Goal: Task Accomplishment & Management: Complete application form

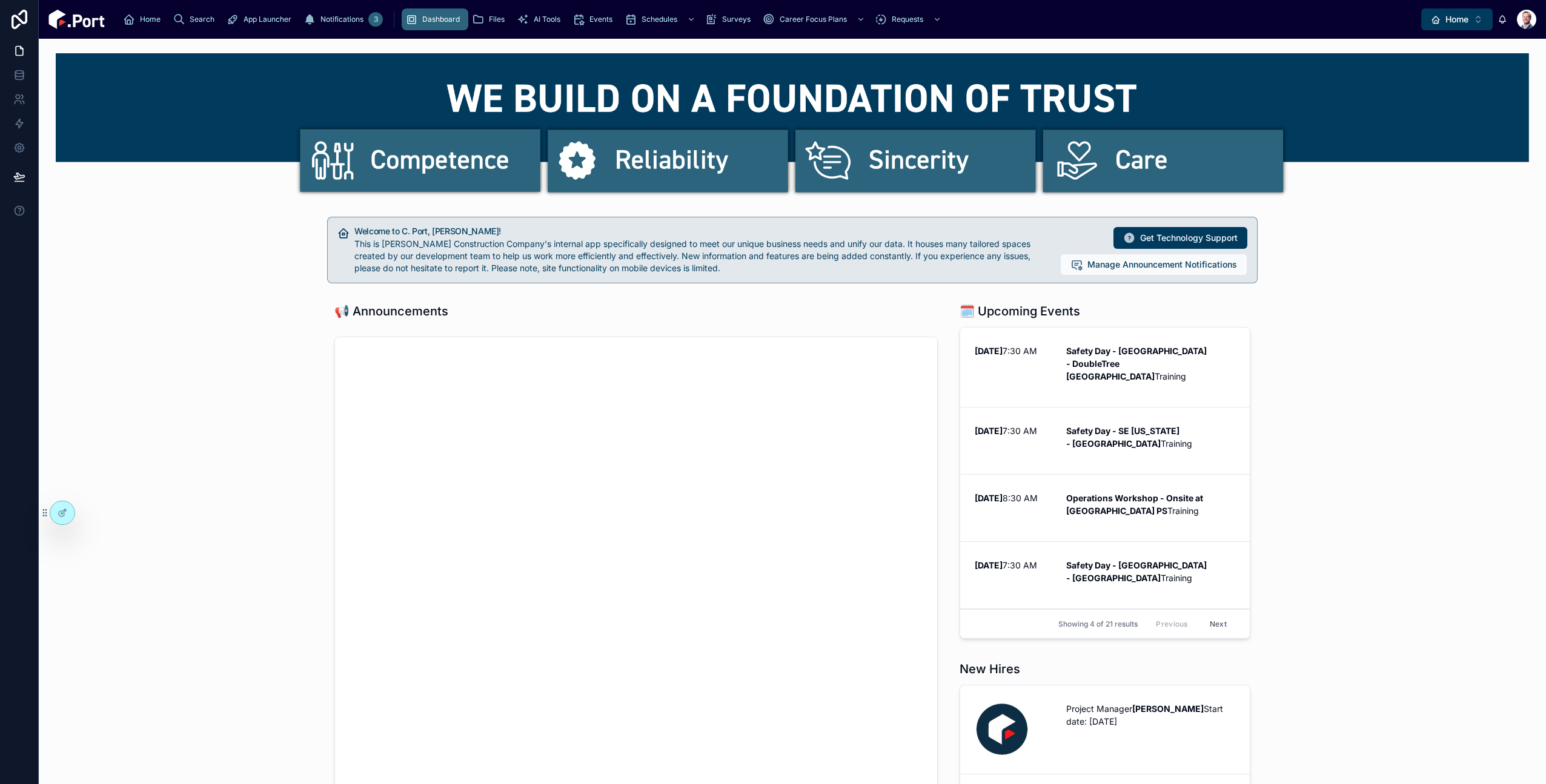
click at [1443, 18] on div "Home" at bounding box center [1449, 19] width 37 height 12
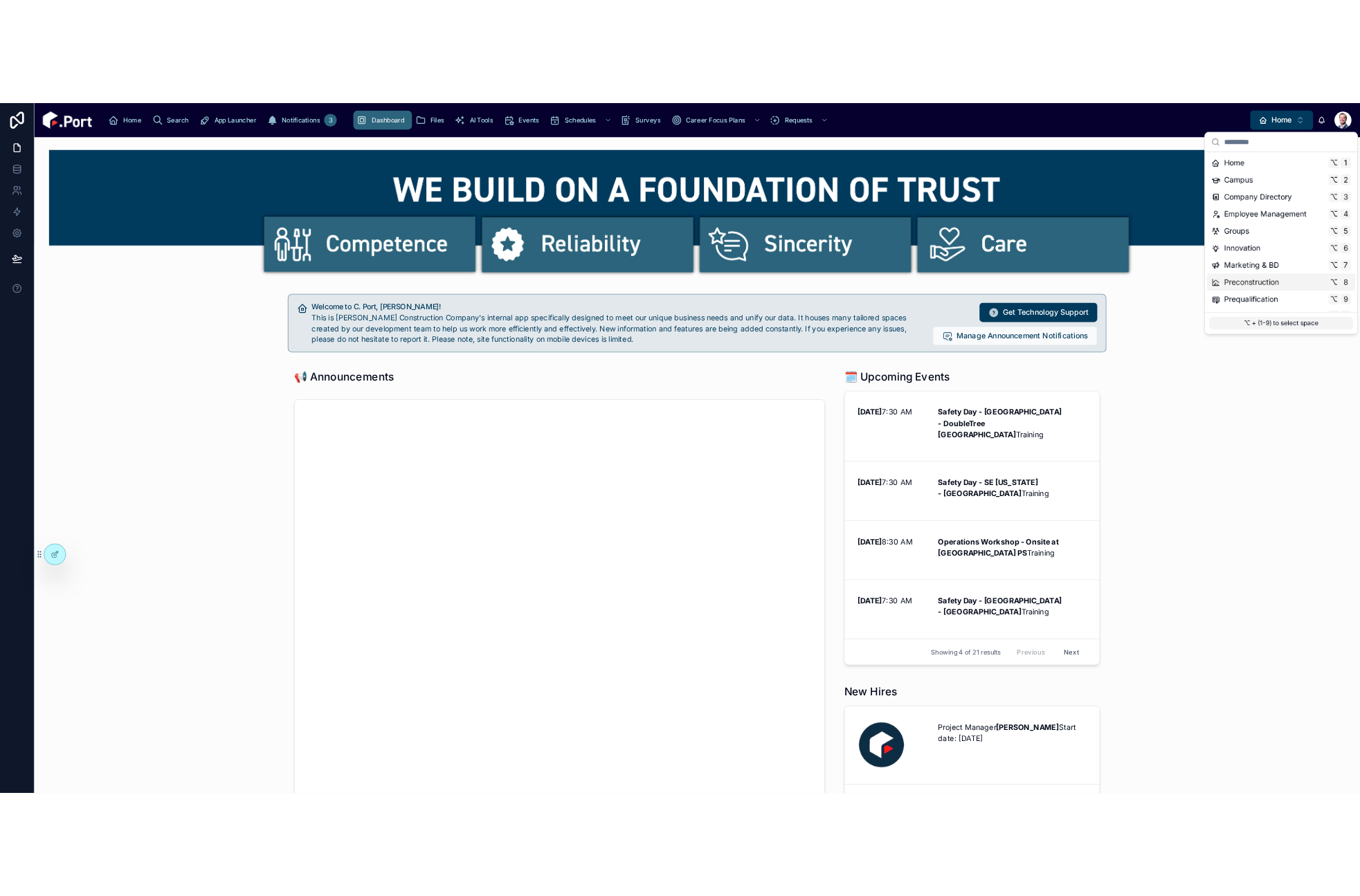
scroll to position [130, 0]
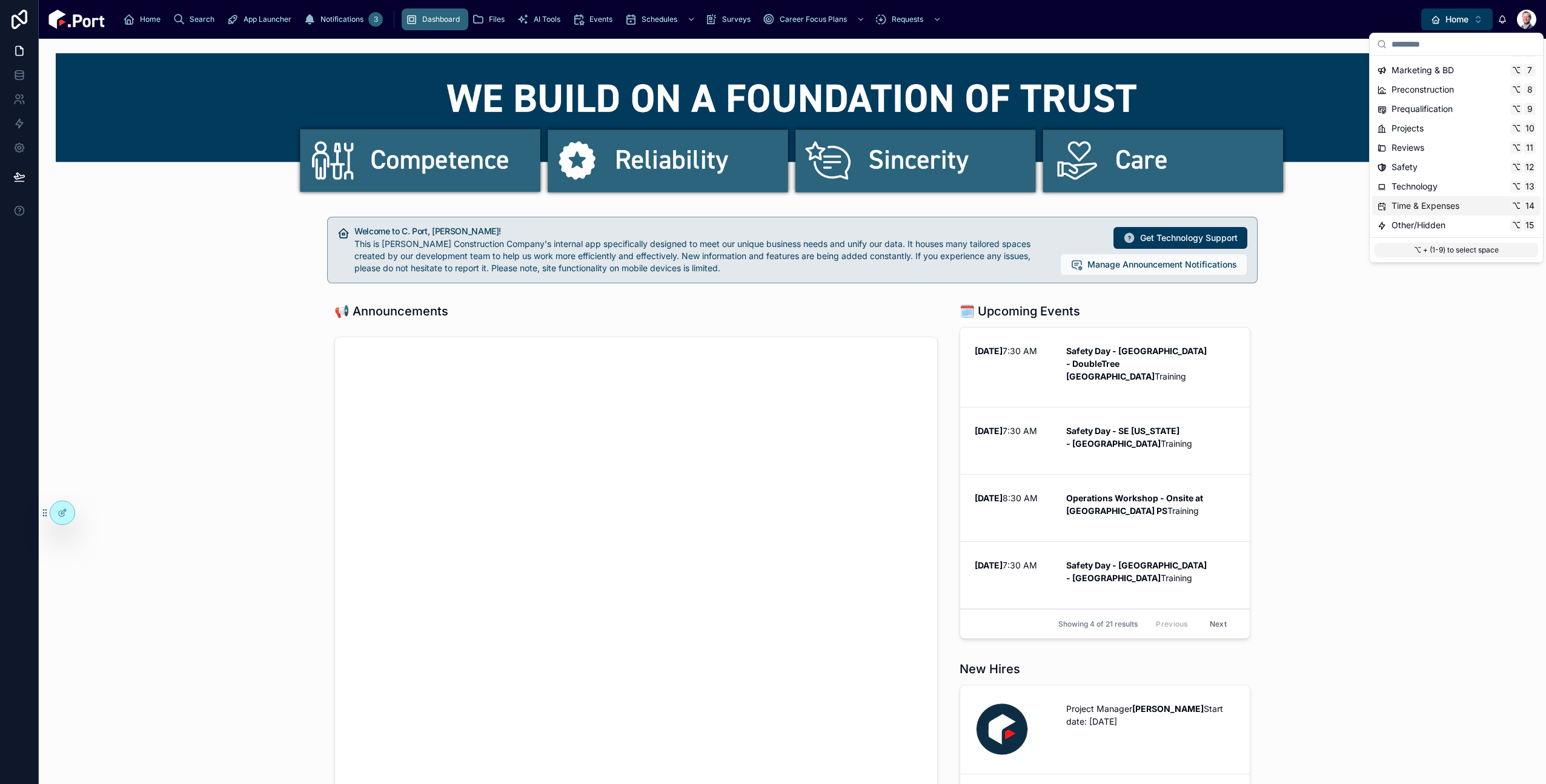
drag, startPoint x: 1432, startPoint y: 204, endPoint x: 1383, endPoint y: 208, distance: 49.2
click at [1432, 204] on span "Time & Expenses" at bounding box center [1426, 206] width 68 height 12
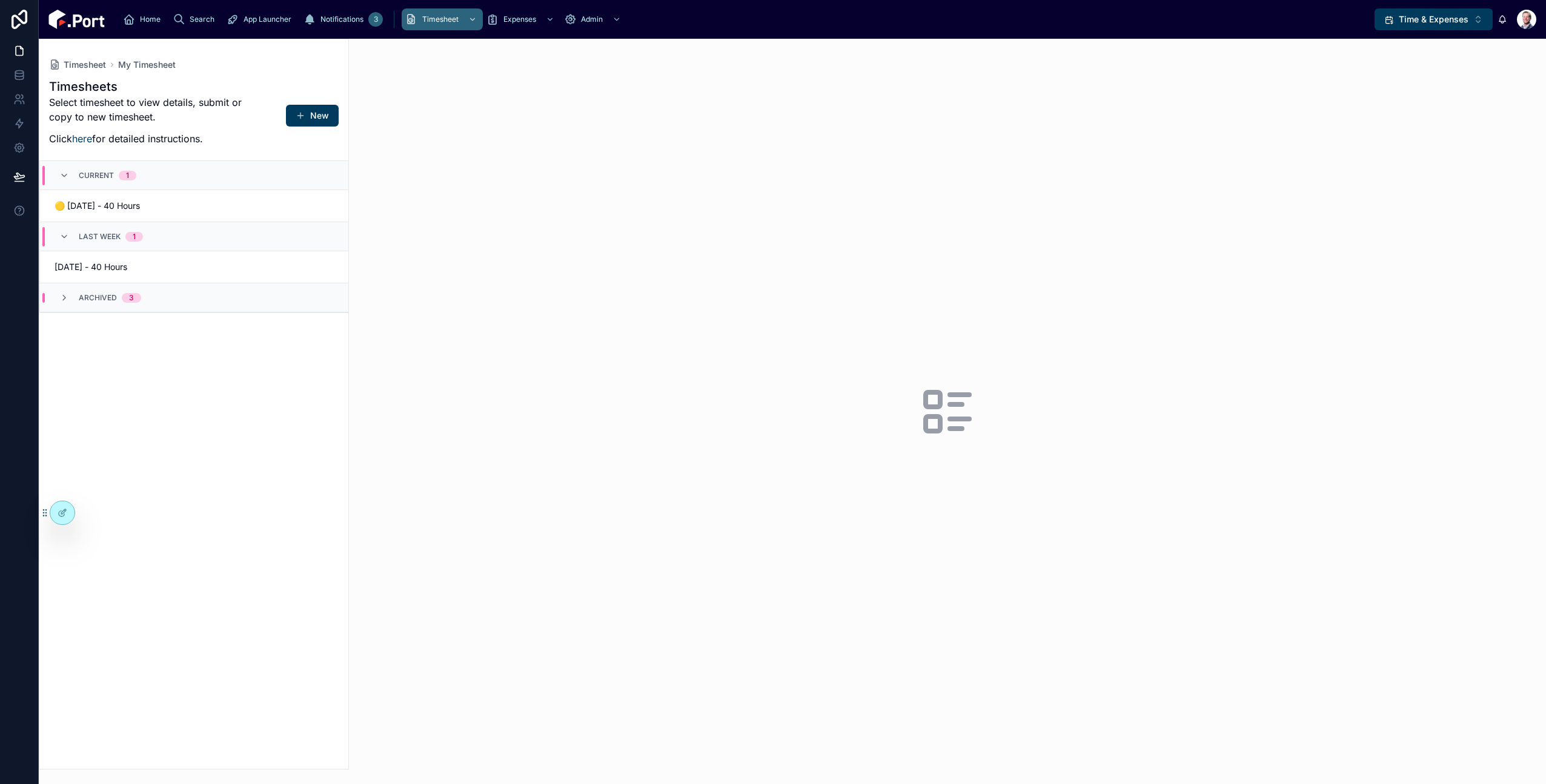
click at [216, 206] on div "🟡 [DATE] - 40 Hours" at bounding box center [193, 206] width 279 height 12
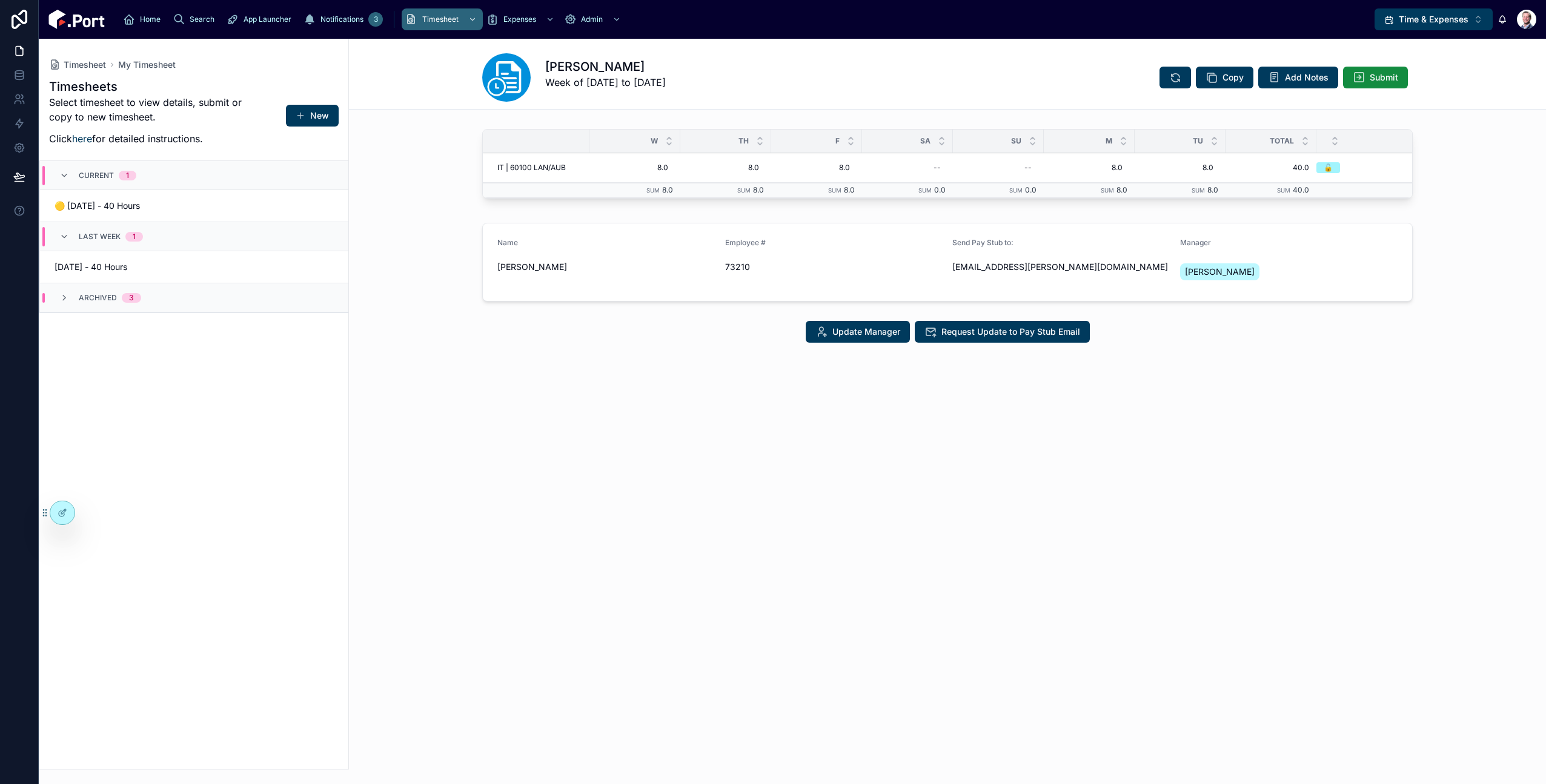
click at [1365, 78] on button "Submit" at bounding box center [1375, 77] width 65 height 22
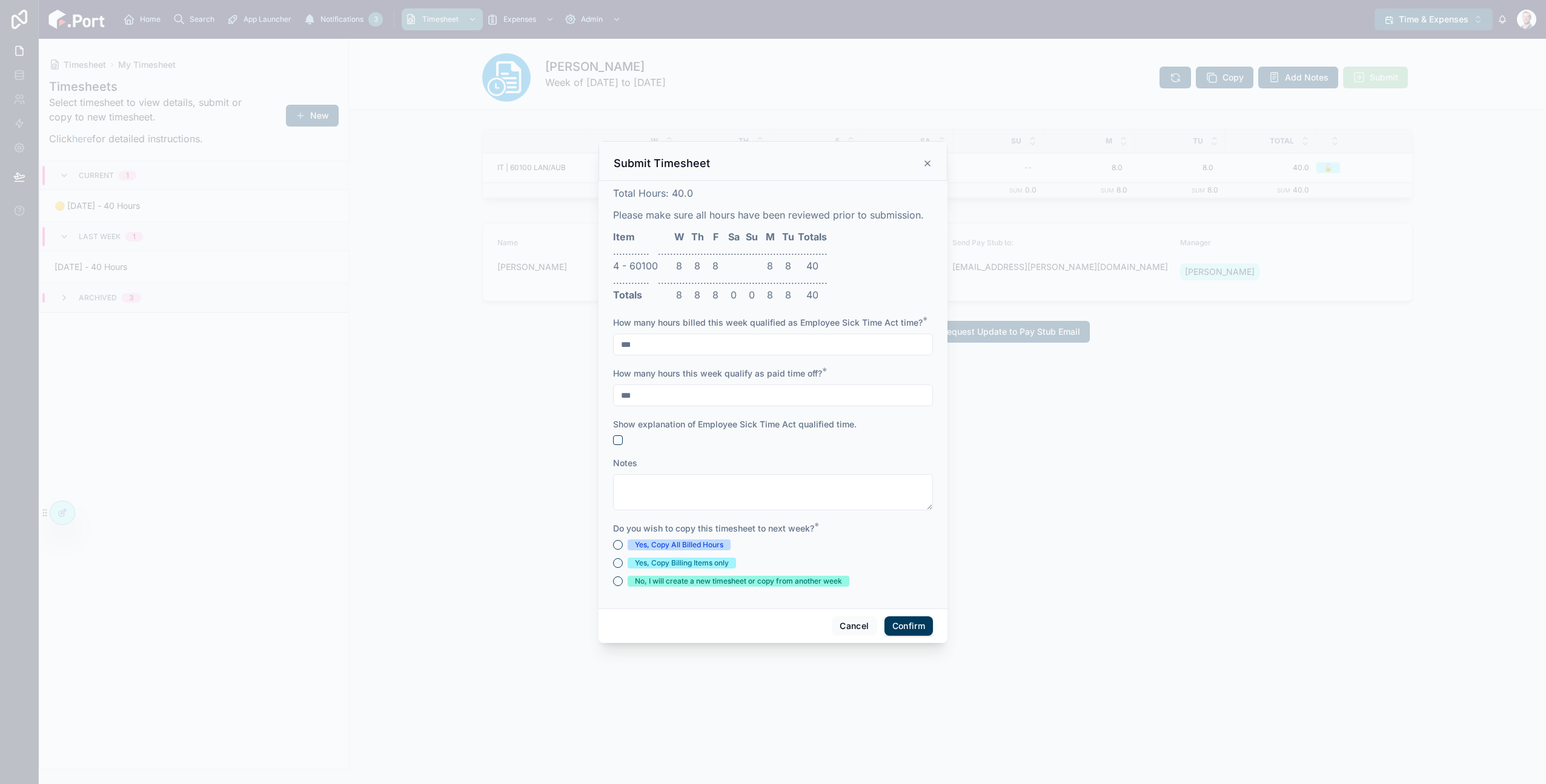
click at [671, 541] on div "Yes, Copy All Billed Hours" at bounding box center [679, 545] width 88 height 11
click at [623, 541] on button "Yes, Copy All Billed Hours" at bounding box center [618, 545] width 10 height 10
click at [894, 627] on button "Confirm" at bounding box center [909, 626] width 48 height 20
